Goal: Transaction & Acquisition: Purchase product/service

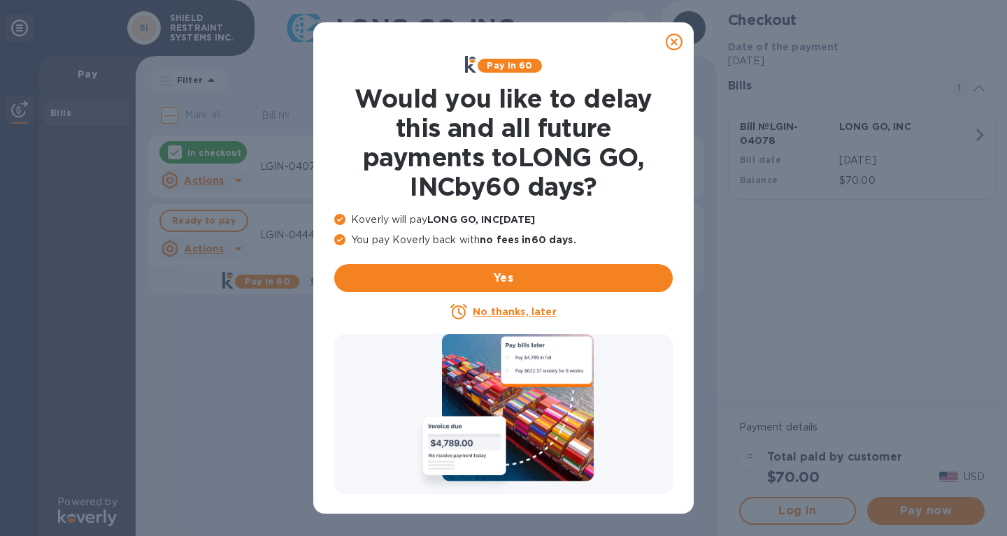
click at [674, 44] on icon at bounding box center [674, 42] width 17 height 17
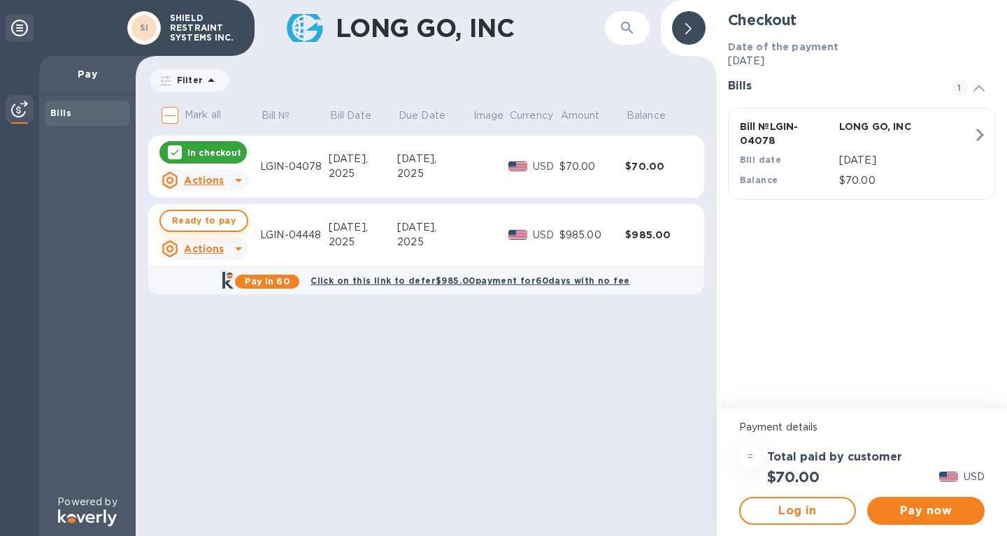
click at [213, 220] on span "Ready to pay" at bounding box center [204, 221] width 64 height 17
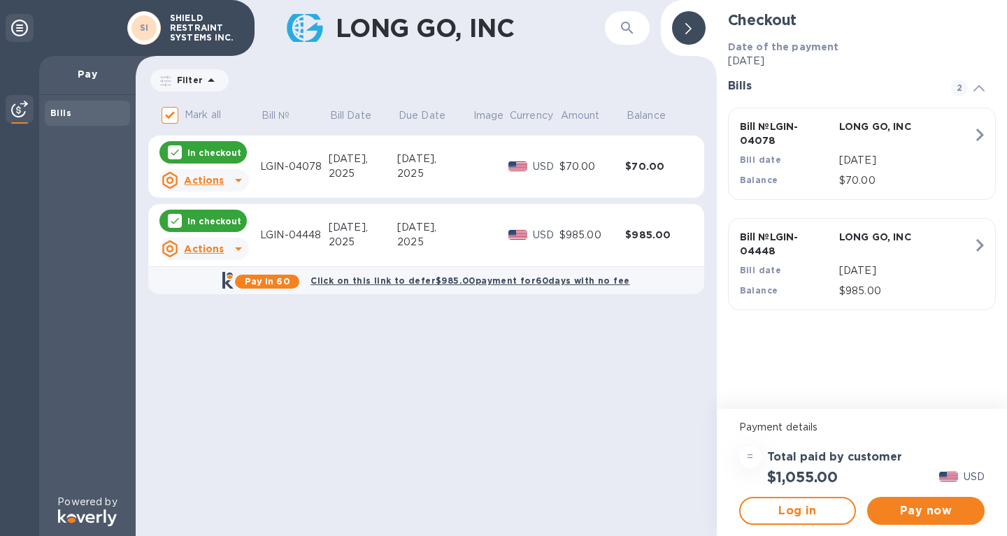
click at [215, 154] on p "In checkout" at bounding box center [214, 153] width 54 height 12
checkbox input "false"
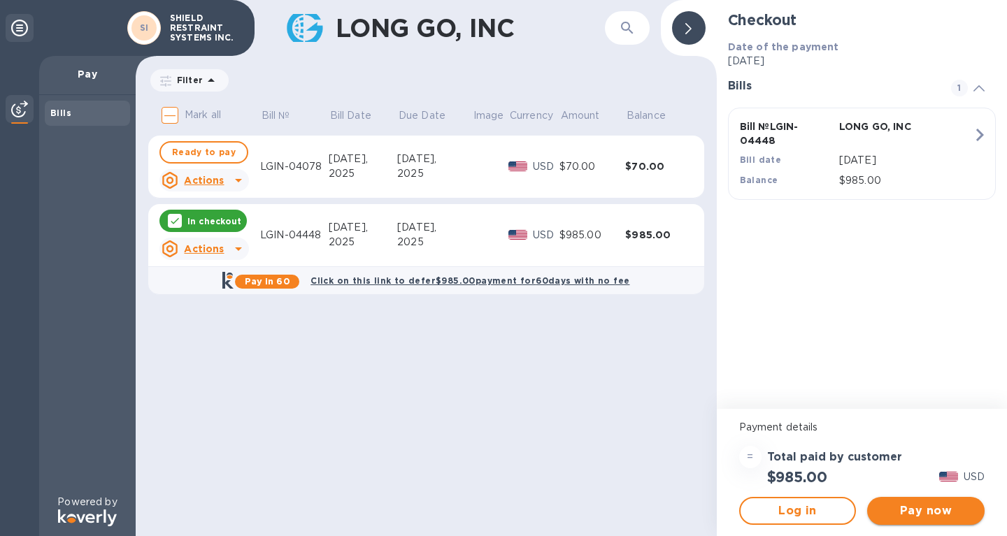
click at [942, 518] on span "Pay now" at bounding box center [925, 511] width 95 height 17
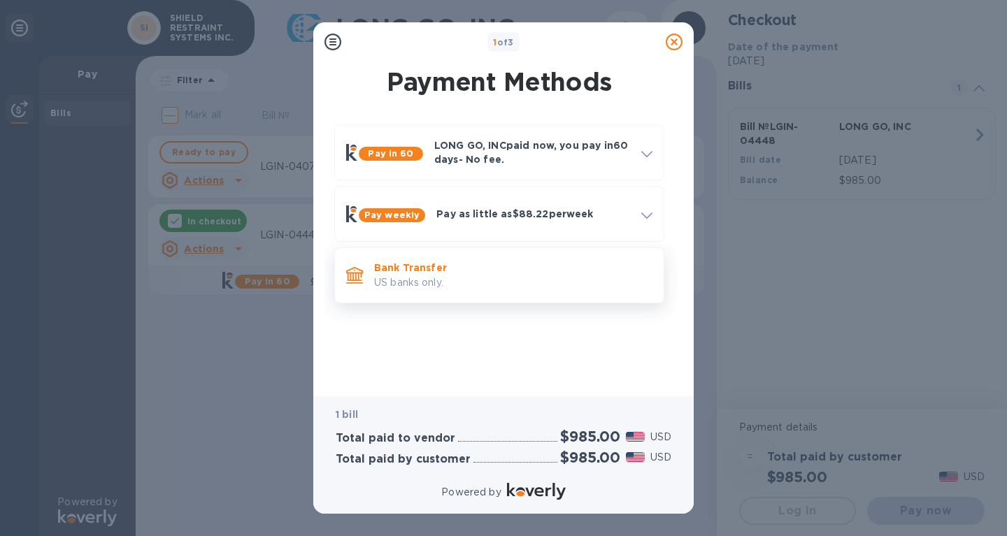
click at [571, 302] on div "Bank Transfer US banks only." at bounding box center [499, 276] width 330 height 56
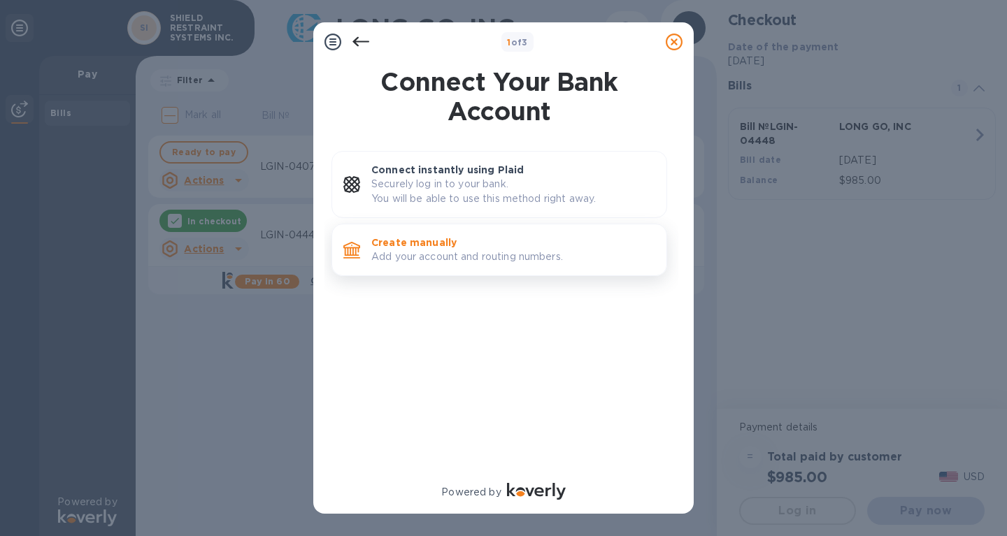
click at [550, 252] on p "Add your account and routing numbers." at bounding box center [513, 257] width 284 height 15
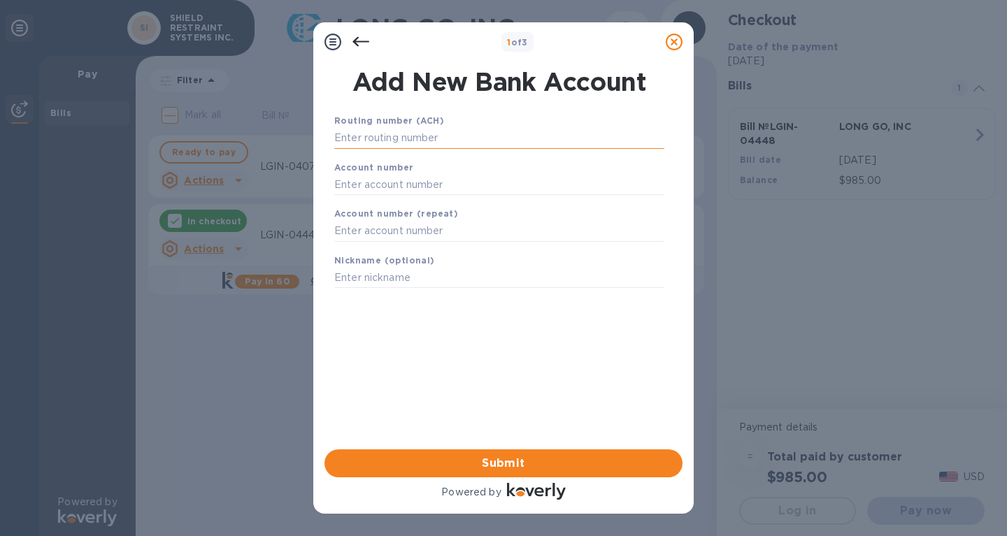
click at [456, 136] on input "text" at bounding box center [499, 138] width 330 height 21
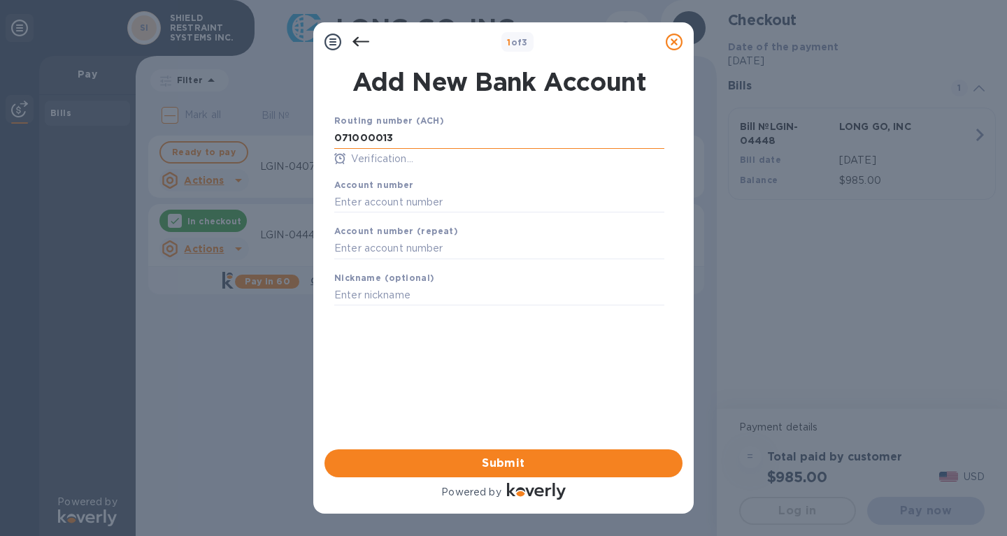
type input "071000013"
type input "000043664"
type input "bill"
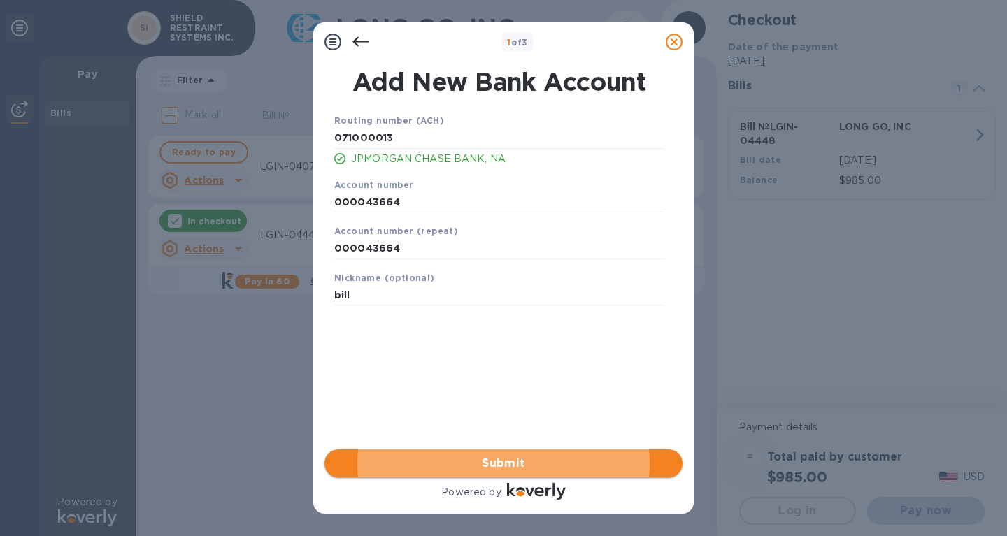
click at [506, 464] on span "Submit" at bounding box center [504, 463] width 336 height 17
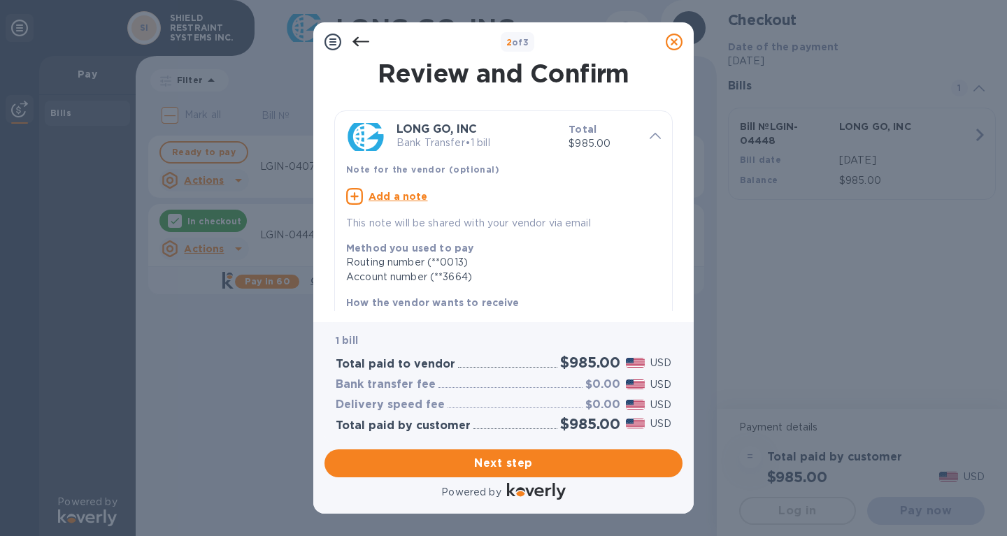
click at [396, 188] on div "Add a note" at bounding box center [503, 196] width 315 height 17
click at [424, 199] on textarea at bounding box center [492, 198] width 292 height 12
type textarea "e"
click at [399, 199] on textarea "EGSU" at bounding box center [492, 198] width 292 height 12
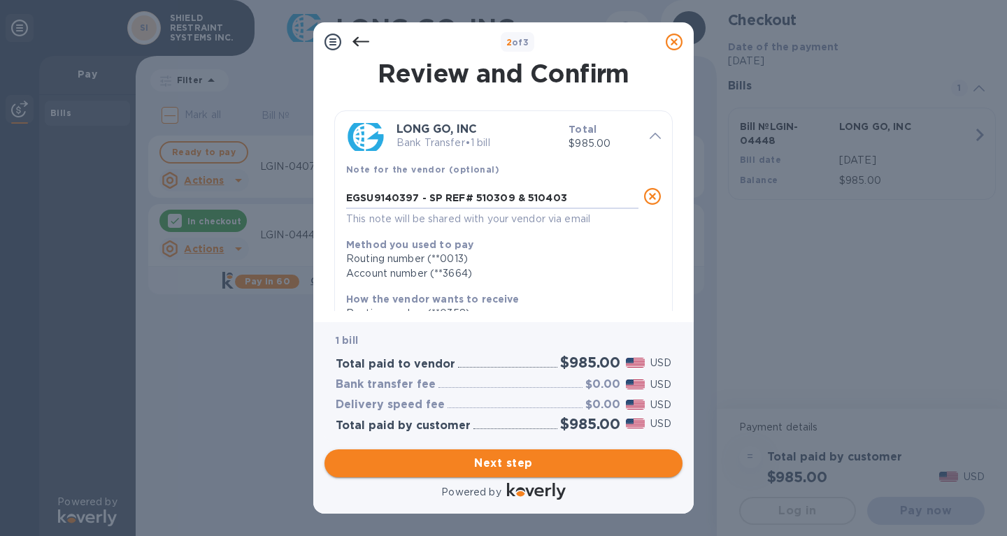
type textarea "EGSU9140397 - SP REF# 510309 & 510403"
click at [566, 455] on span "Next step" at bounding box center [504, 463] width 336 height 17
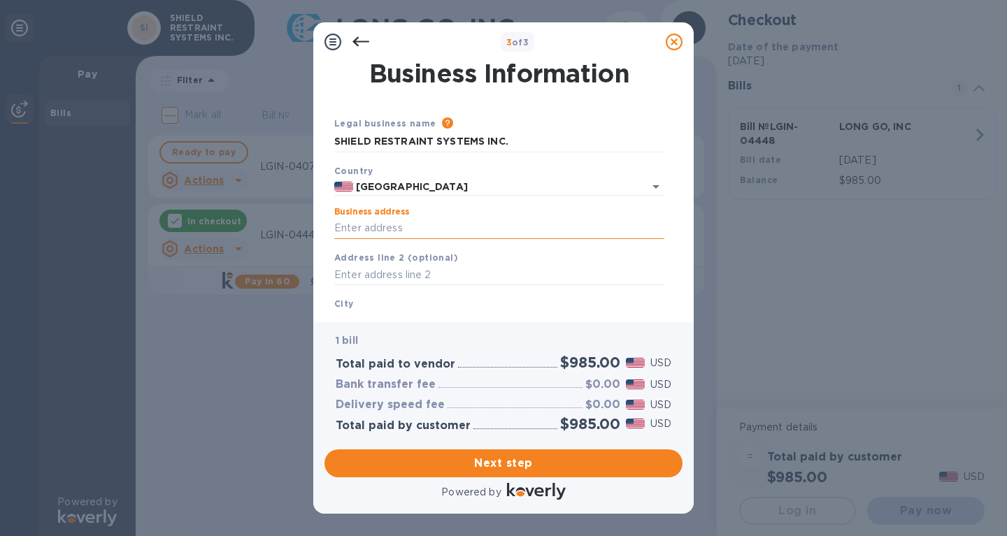
click at [421, 236] on input "Business address" at bounding box center [499, 228] width 330 height 21
type input "[STREET_ADDRESS][PERSON_NAME]"
type input "[GEOGRAPHIC_DATA]"
type input "IL"
type input "60176"
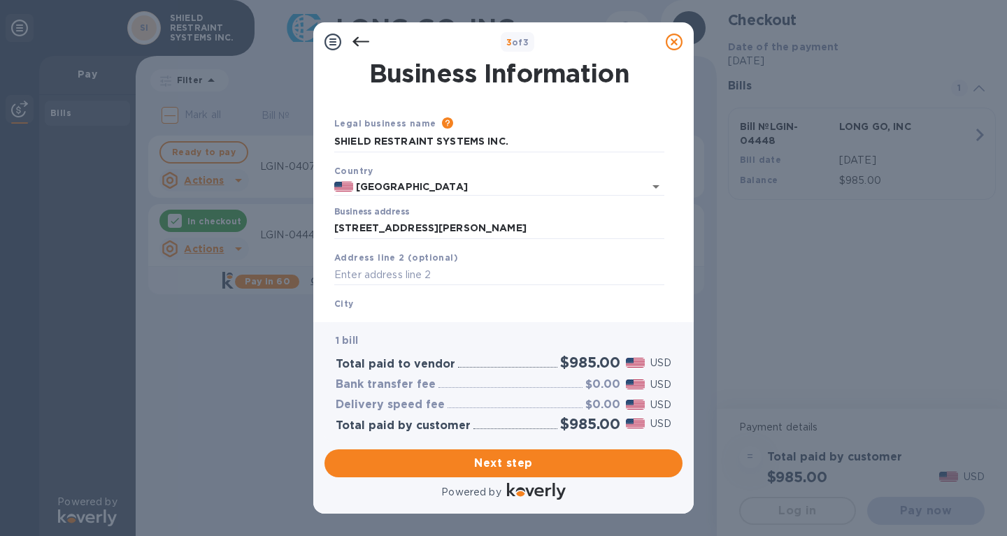
scroll to position [163, 0]
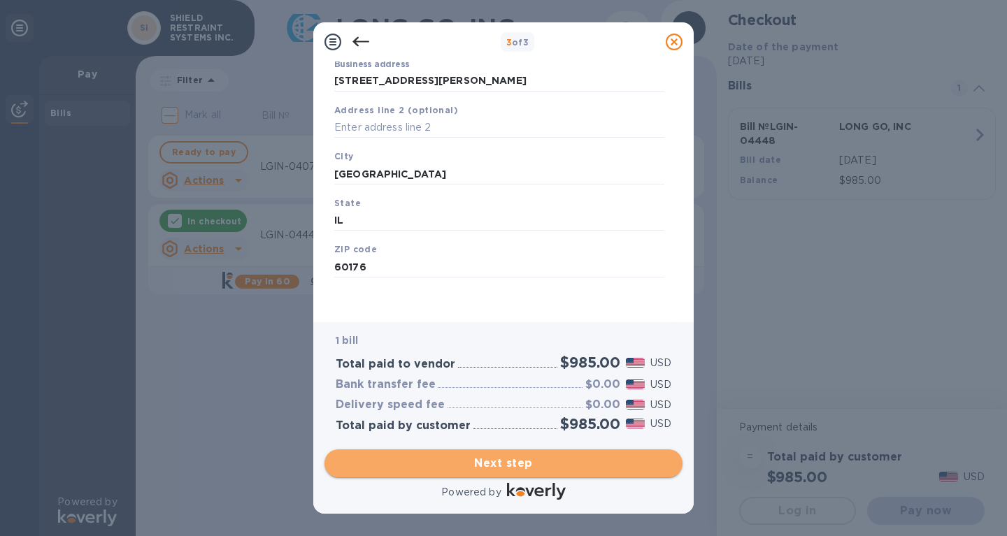
click at [541, 455] on span "Next step" at bounding box center [504, 463] width 336 height 17
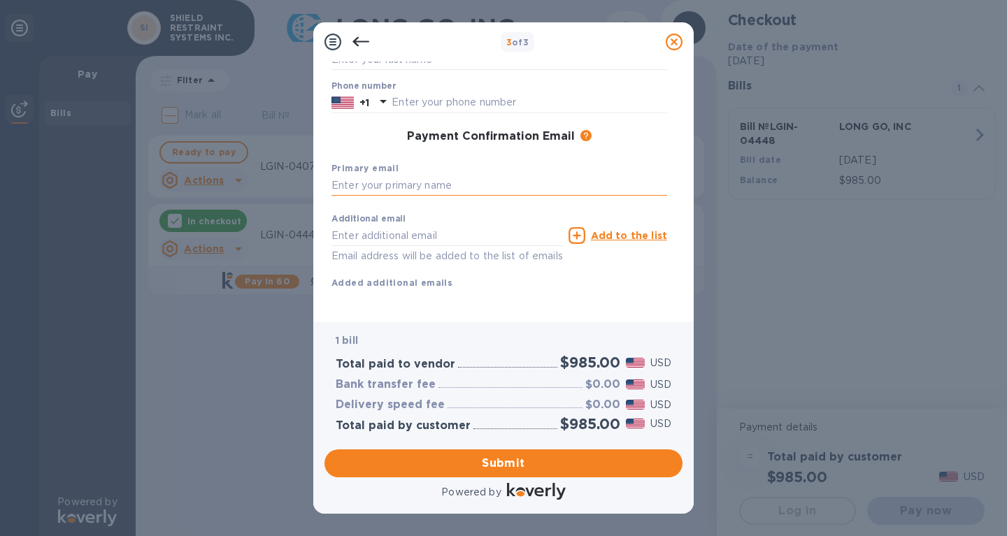
click at [401, 182] on input "text" at bounding box center [499, 186] width 336 height 21
type input "[EMAIL_ADDRESS][DOMAIN_NAME]"
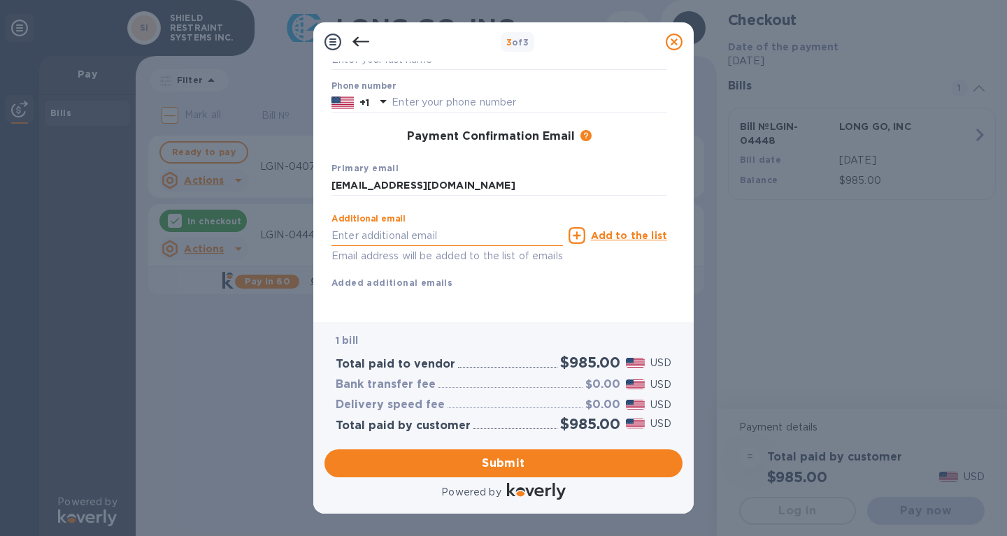
scroll to position [0, 0]
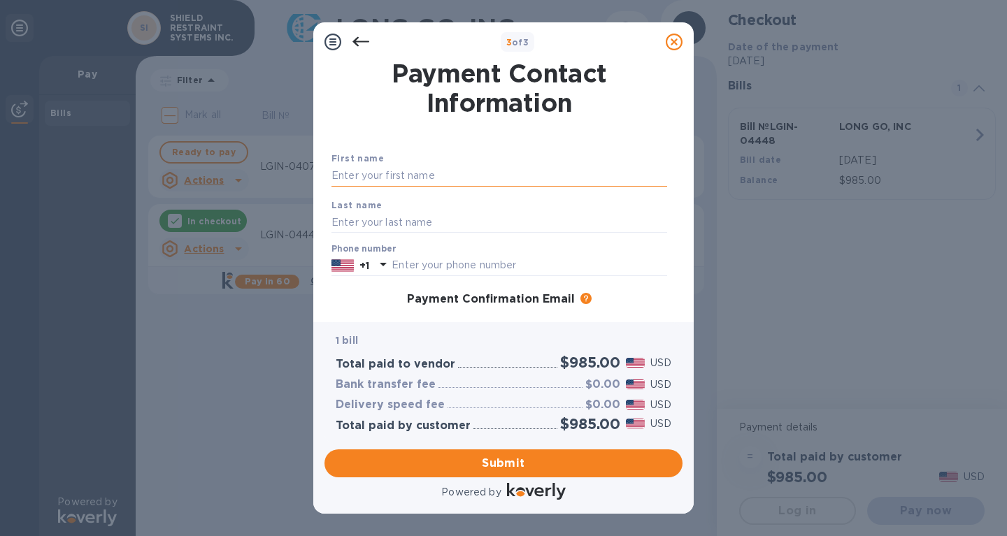
click at [406, 171] on input "text" at bounding box center [499, 176] width 336 height 21
type input "[PERSON_NAME]"
type input "M"
type input "[PERSON_NAME]"
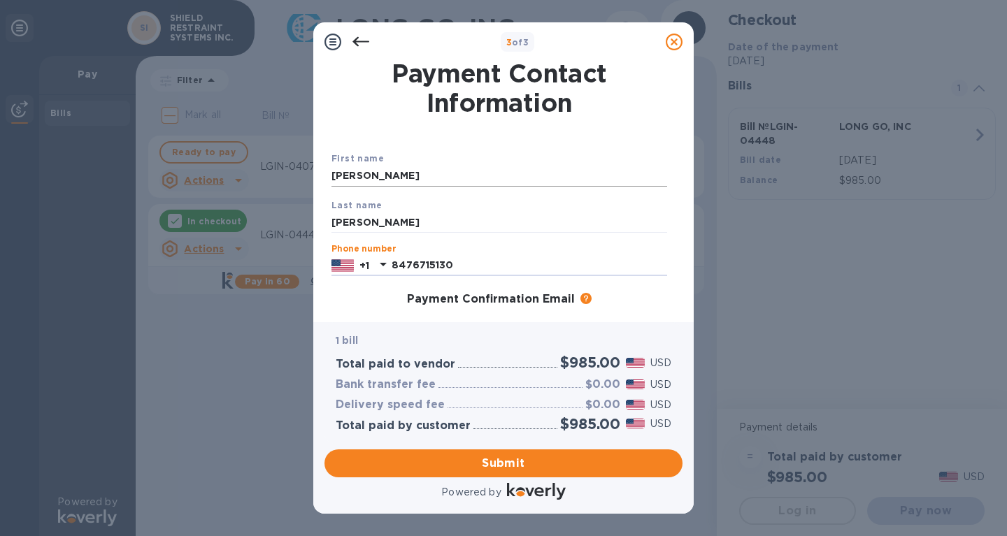
type input "8476715130"
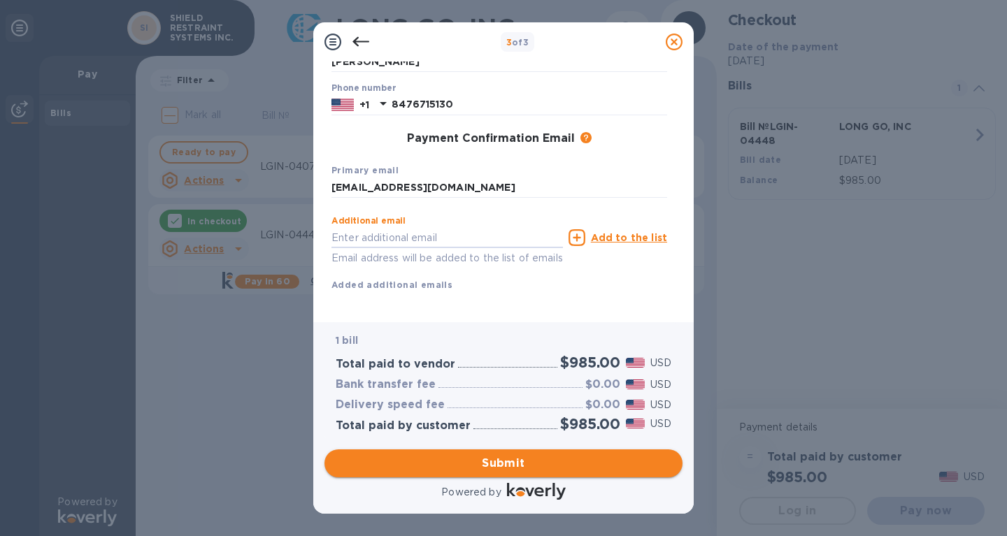
click at [532, 464] on span "Submit" at bounding box center [504, 463] width 336 height 17
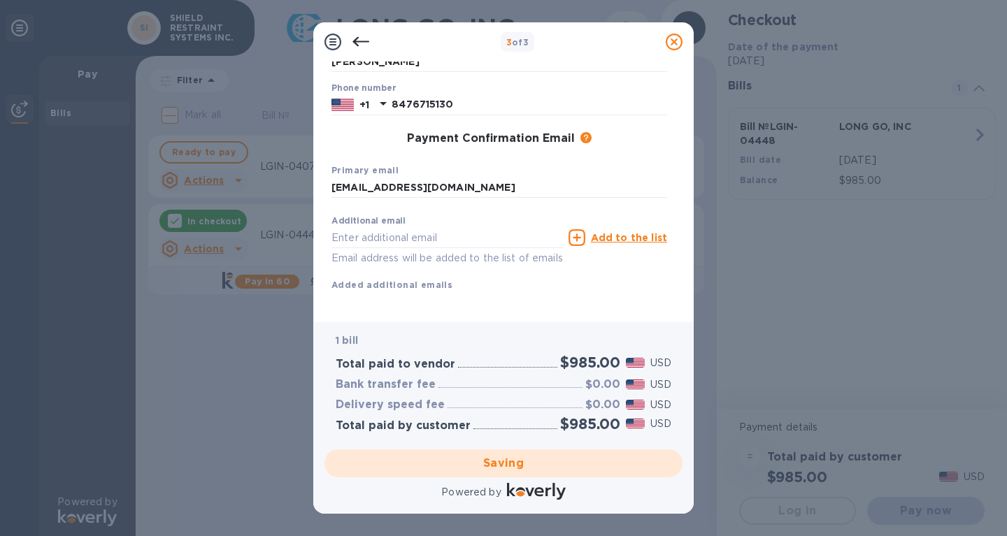
scroll to position [0, 0]
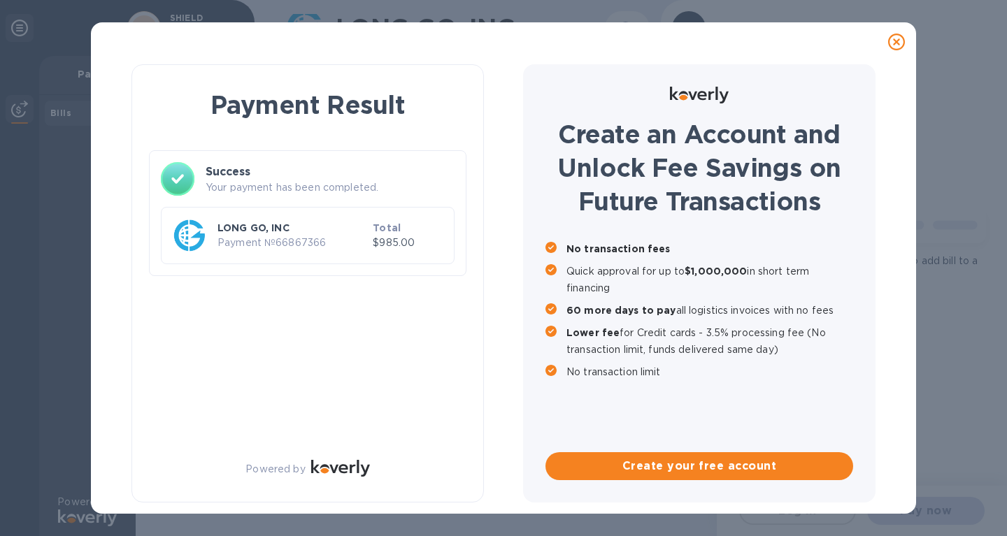
checkbox input "true"
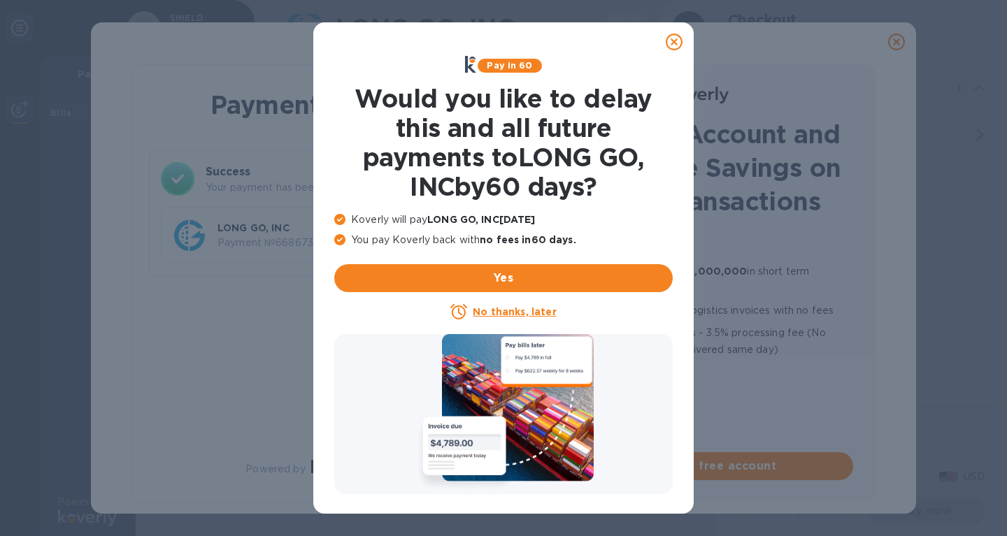
click at [517, 315] on u "No thanks, later" at bounding box center [514, 311] width 83 height 11
